Goal: Information Seeking & Learning: Learn about a topic

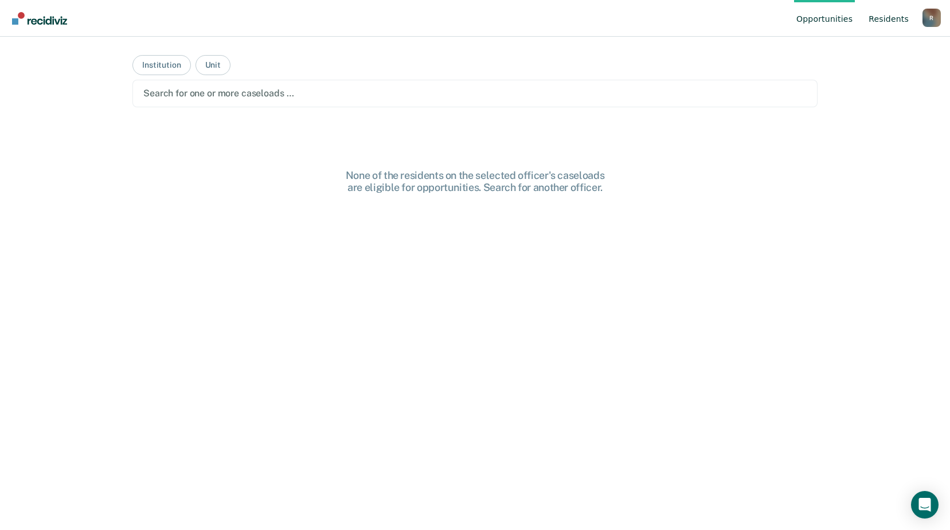
click at [885, 19] on link "Resident s" at bounding box center [889, 18] width 45 height 37
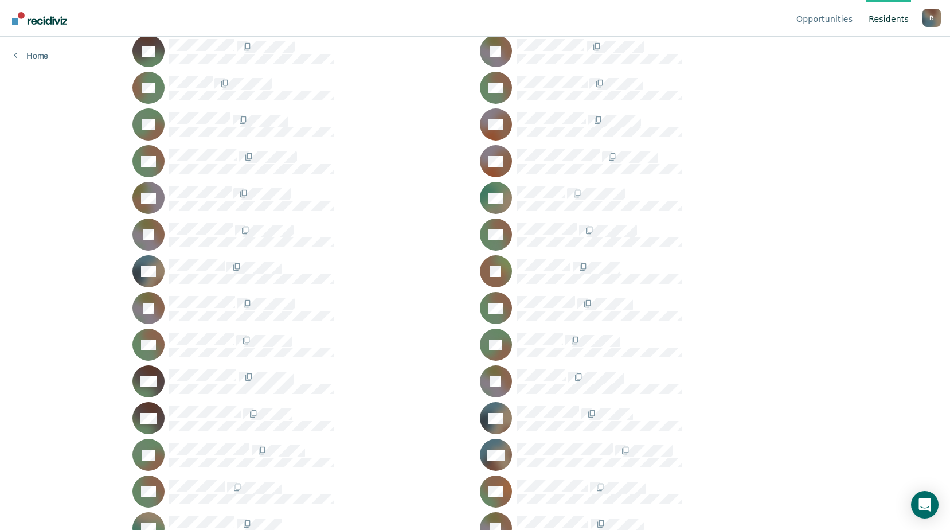
scroll to position [16022, 0]
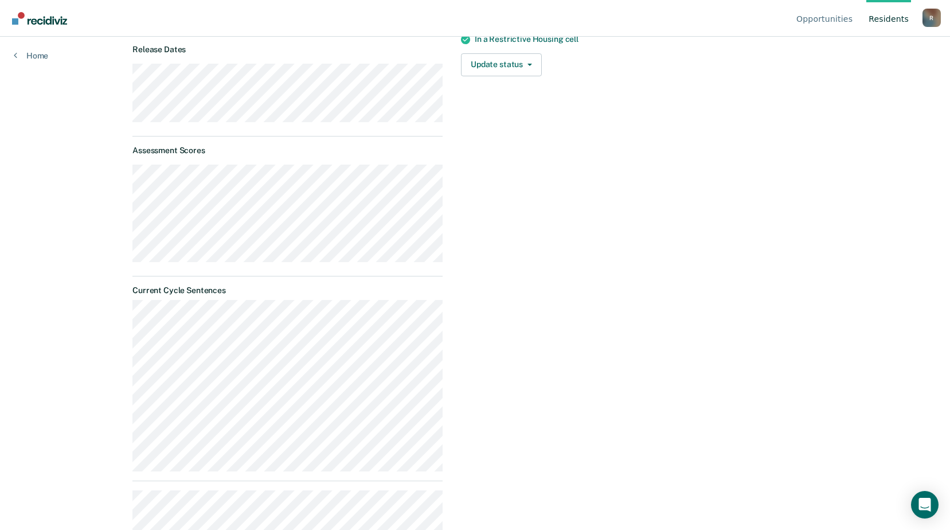
scroll to position [402, 0]
